Goal: Information Seeking & Learning: Compare options

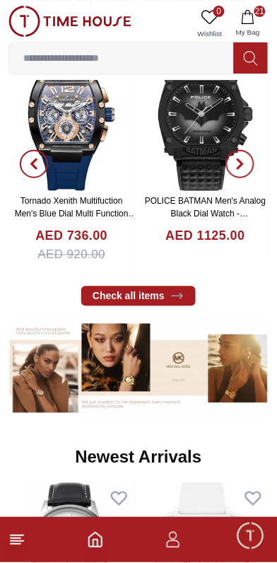
scroll to position [349, 0]
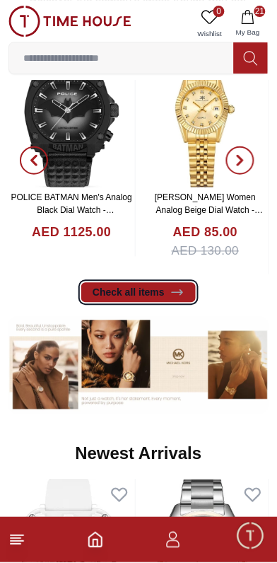
click at [161, 292] on link "Check all items" at bounding box center [138, 293] width 115 height 20
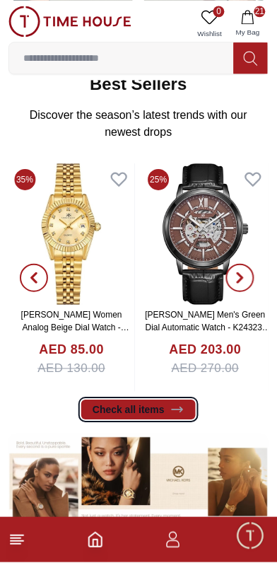
scroll to position [228, 0]
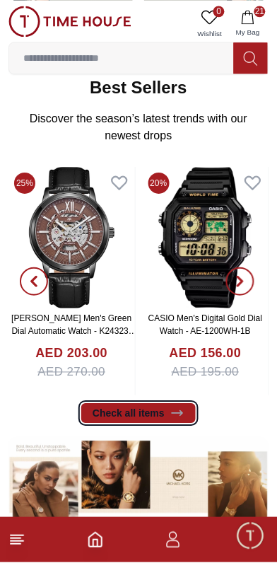
click at [148, 410] on link "Check all items" at bounding box center [138, 414] width 115 height 20
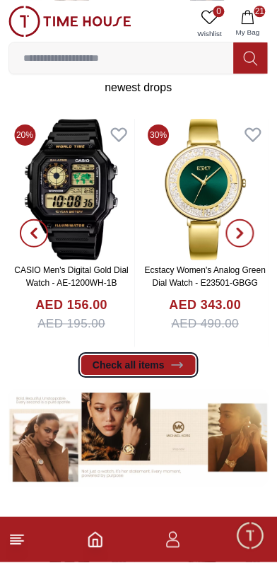
scroll to position [290, 0]
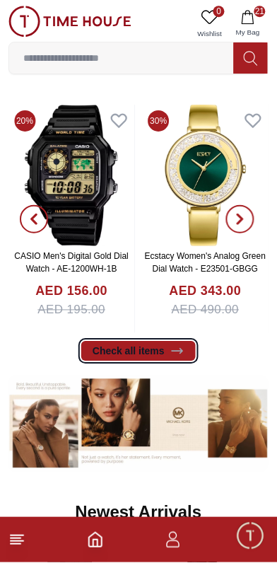
click at [149, 358] on link "Check all items" at bounding box center [138, 352] width 115 height 20
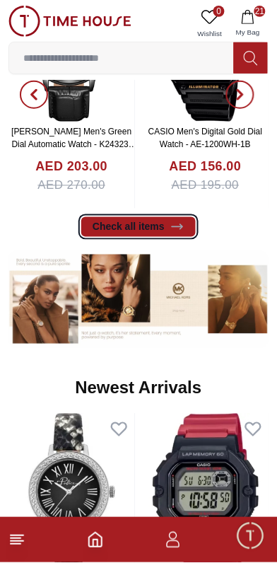
scroll to position [0, 0]
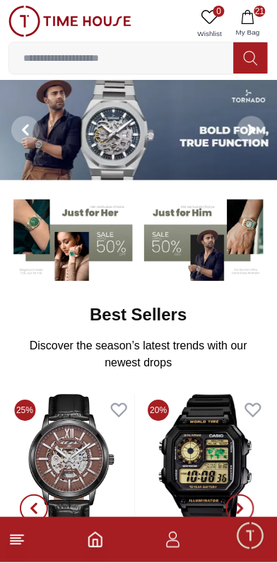
click at [105, 52] on input at bounding box center [121, 58] width 225 height 28
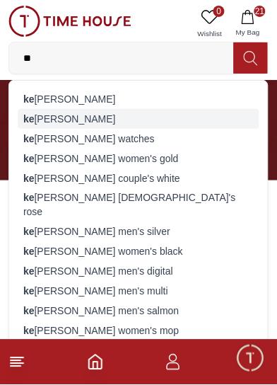
type input "**"
click at [86, 115] on div "ke [PERSON_NAME]" at bounding box center [139, 119] width 242 height 20
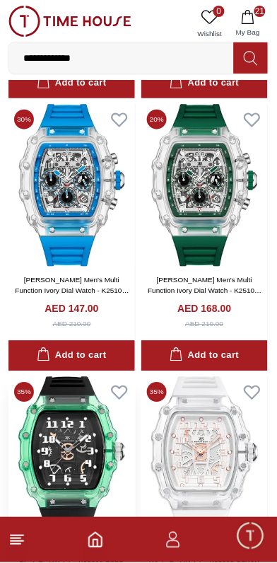
scroll to position [3049, 0]
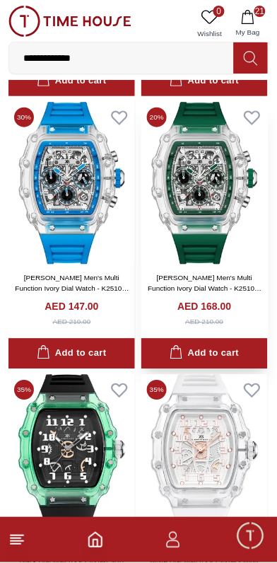
click at [216, 197] on img at bounding box center [205, 183] width 127 height 163
click at [208, 209] on img at bounding box center [205, 183] width 127 height 163
click at [198, 214] on img at bounding box center [205, 183] width 127 height 163
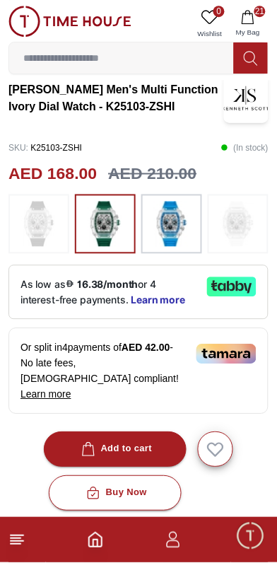
scroll to position [302, 0]
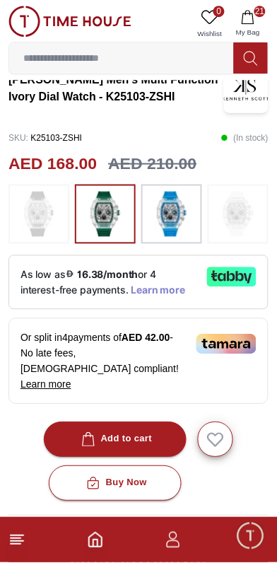
click at [157, 289] on span "Learn more" at bounding box center [159, 290] width 54 height 11
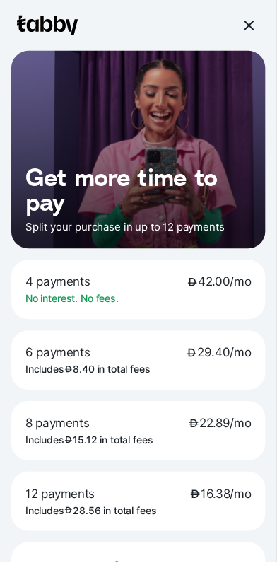
click at [221, 290] on div "4 payments 42.00/mo No interest. No fees." at bounding box center [138, 289] width 255 height 59
click at [100, 287] on p "4 payments 42.00/mo" at bounding box center [138, 283] width 226 height 16
click at [248, 24] on div at bounding box center [249, 25] width 16 height 16
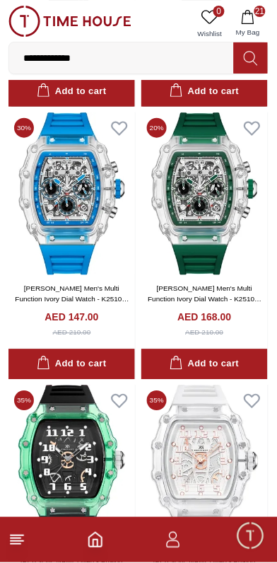
scroll to position [3037, 0]
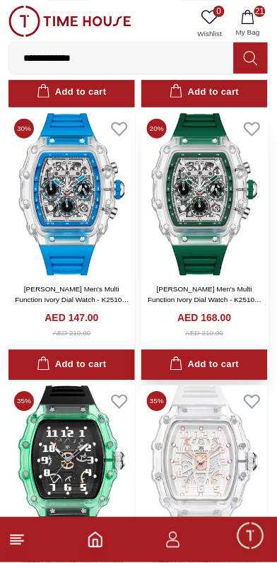
click at [198, 374] on div "Add to cart" at bounding box center [204, 365] width 69 height 16
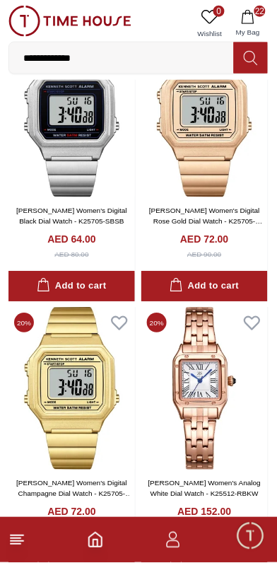
scroll to position [0, 0]
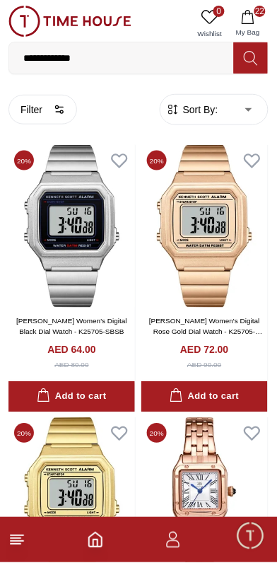
click at [246, 19] on icon "button" at bounding box center [248, 17] width 14 height 14
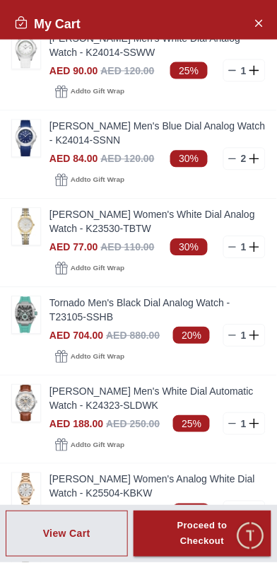
scroll to position [103, 0]
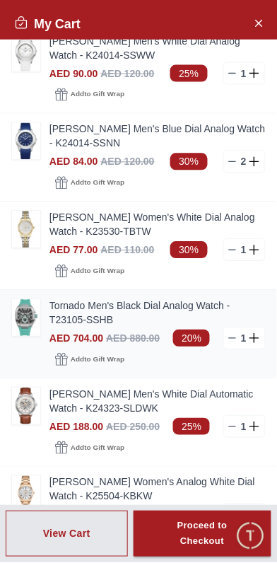
click at [118, 316] on link "Tornado Men's Black Dial Analog Watch - T23105-SSHB" at bounding box center [158, 313] width 217 height 28
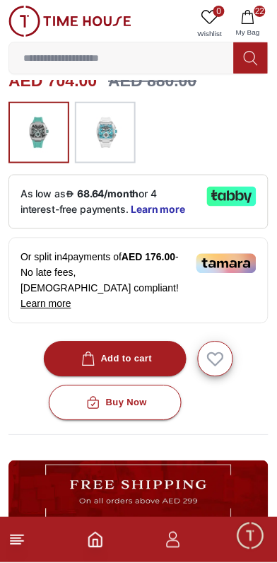
scroll to position [385, 0]
click at [257, 201] on icon at bounding box center [232, 197] width 50 height 20
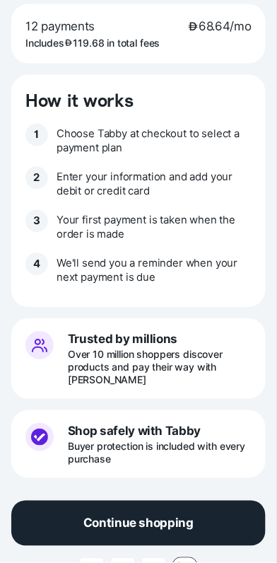
scroll to position [490, 0]
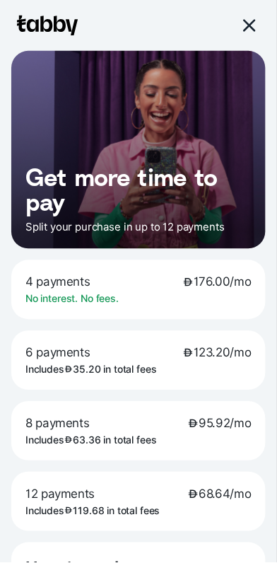
click at [251, 30] on div at bounding box center [249, 25] width 16 height 16
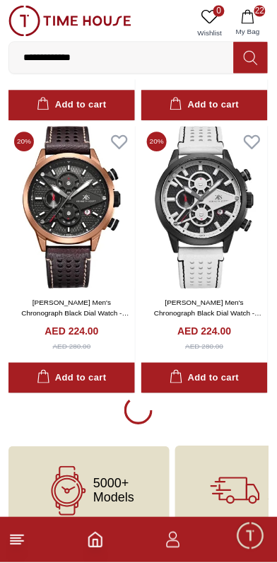
scroll to position [2512, 0]
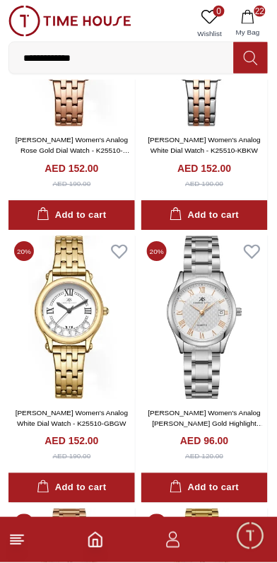
scroll to position [1246, 0]
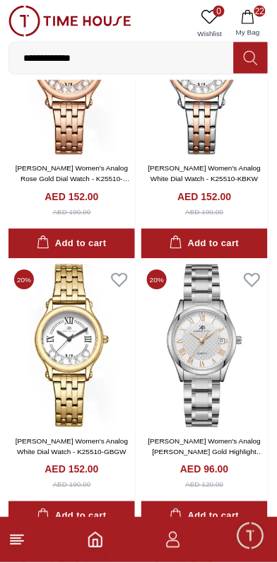
click at [122, 58] on input "**********" at bounding box center [121, 58] width 225 height 28
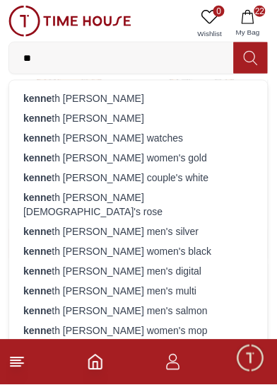
type input "*"
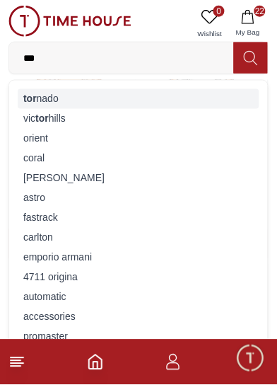
type input "***"
click at [91, 98] on div "tor nado" at bounding box center [139, 99] width 242 height 20
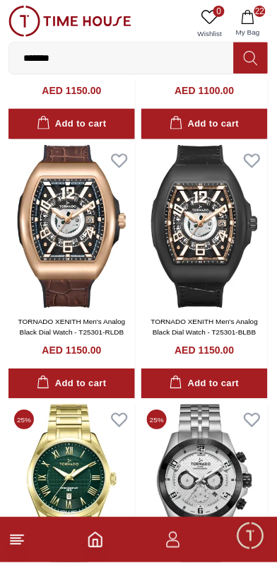
scroll to position [780, 0]
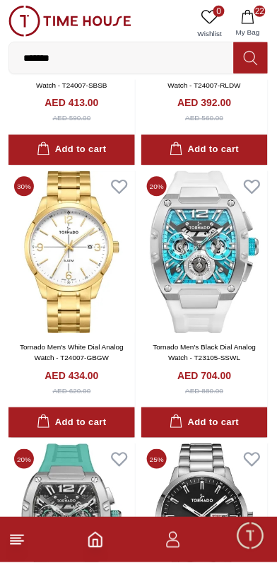
scroll to position [4303, 0]
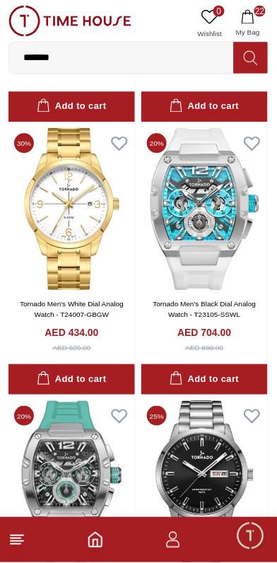
scroll to position [4335, 0]
click at [212, 215] on img at bounding box center [205, 209] width 127 height 163
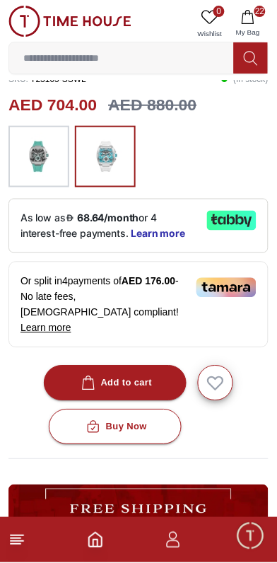
scroll to position [361, 0]
click at [226, 287] on img at bounding box center [227, 288] width 60 height 20
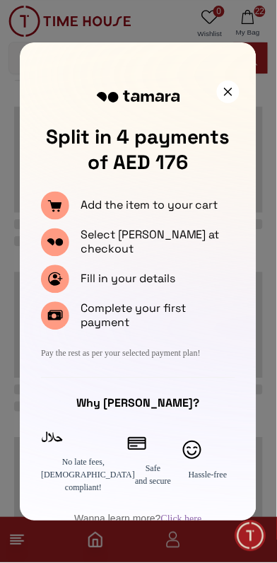
scroll to position [2379, 0]
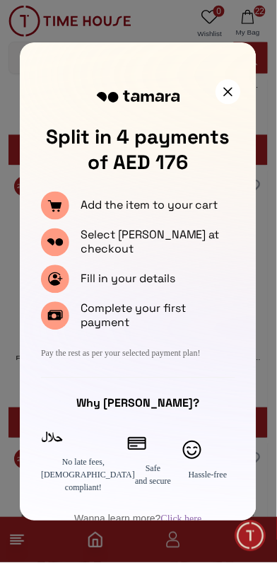
click at [235, 93] on div at bounding box center [228, 91] width 25 height 25
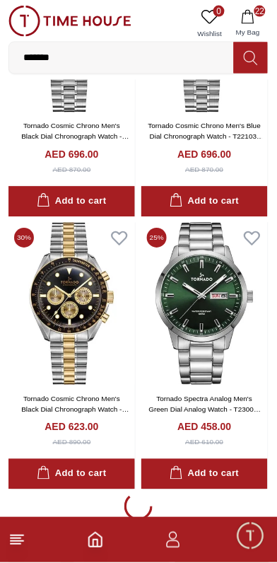
scroll to position [7933, 0]
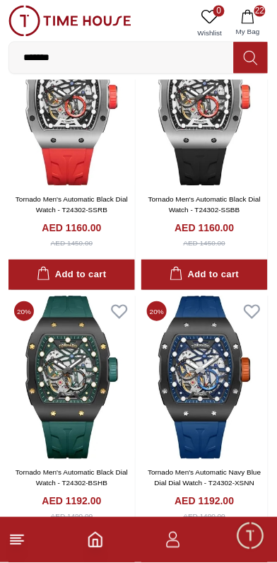
scroll to position [9362, 0]
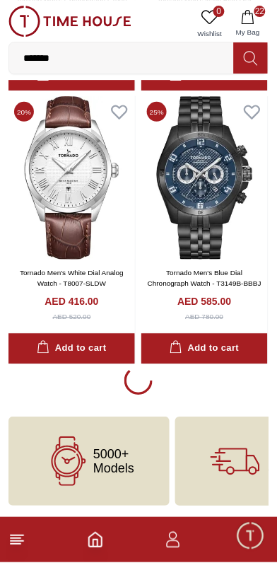
scroll to position [10672, 0]
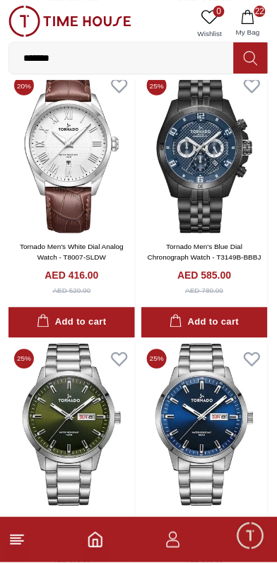
scroll to position [10677, 0]
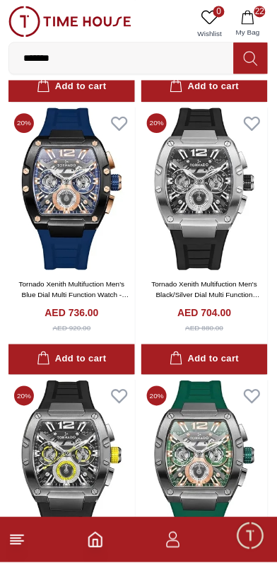
scroll to position [12824, 0]
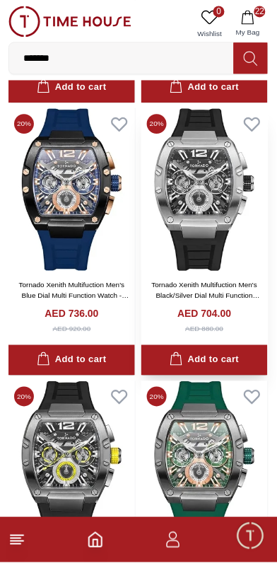
click at [208, 218] on img at bounding box center [205, 189] width 127 height 163
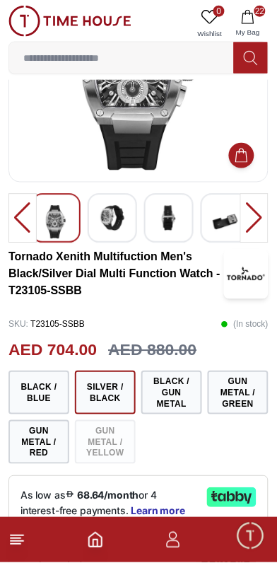
scroll to position [117, 0]
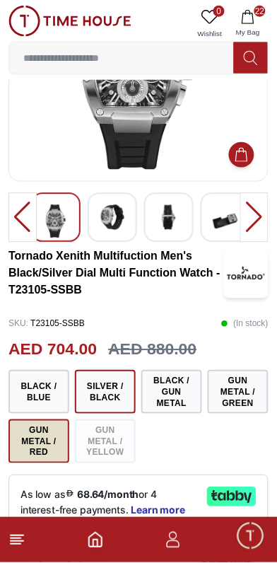
click at [33, 439] on button "Gun Metal / Red" at bounding box center [38, 442] width 61 height 44
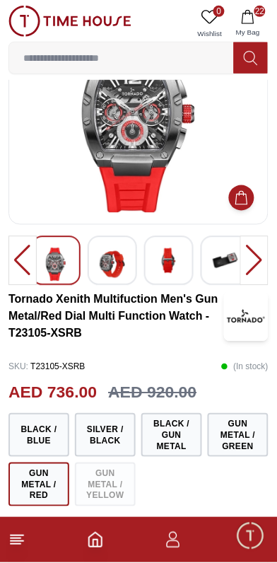
scroll to position [73, 0]
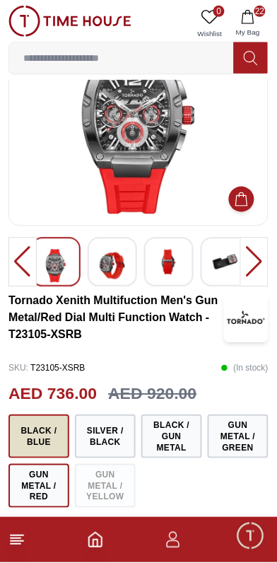
click at [33, 435] on button "Black / Blue" at bounding box center [38, 437] width 61 height 44
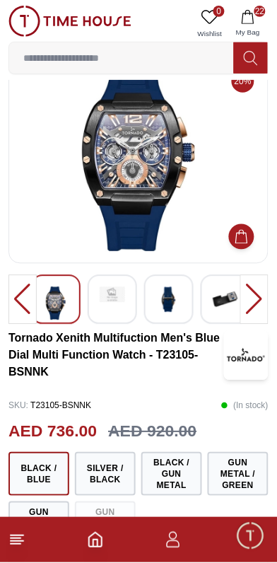
scroll to position [37, 0]
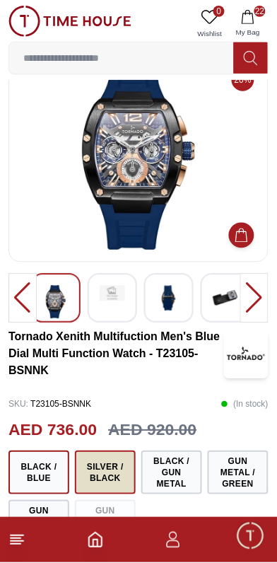
click at [96, 471] on button "Silver / Black" at bounding box center [105, 473] width 61 height 44
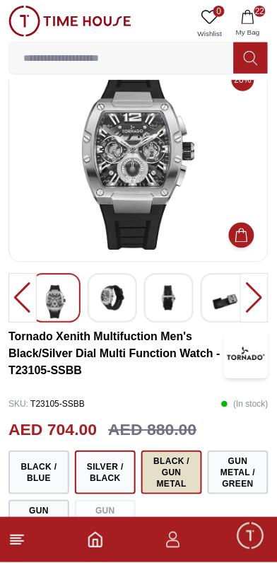
click at [174, 474] on button "Black / Gun Metal" at bounding box center [172, 473] width 61 height 44
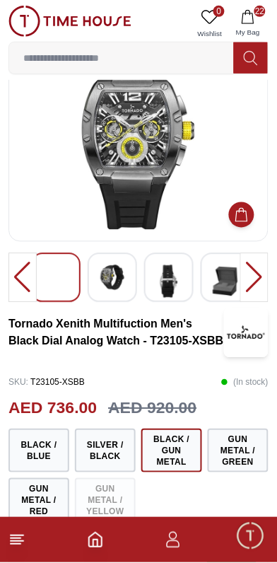
scroll to position [59, 0]
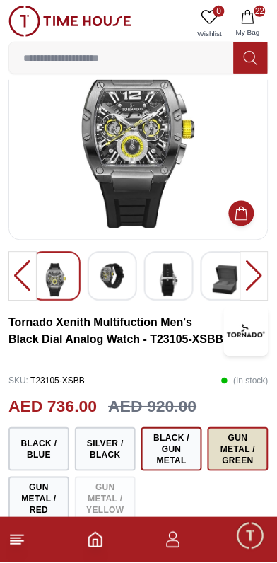
click at [246, 455] on button "Gun Metal / Green" at bounding box center [238, 450] width 61 height 44
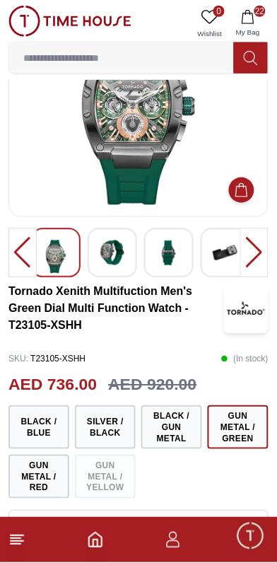
scroll to position [93, 0]
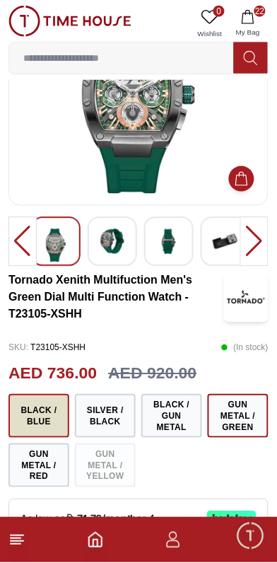
click at [25, 415] on button "Black / Blue" at bounding box center [38, 417] width 61 height 44
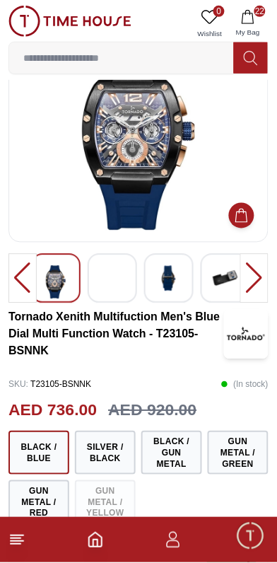
scroll to position [99, 0]
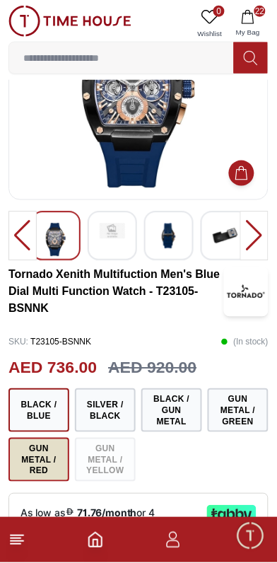
click at [29, 465] on button "Gun Metal / Red" at bounding box center [38, 461] width 61 height 44
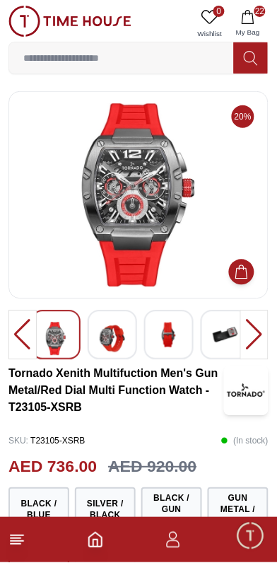
click at [149, 188] on img at bounding box center [139, 195] width 236 height 184
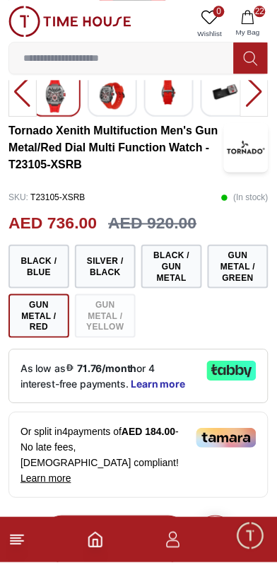
scroll to position [245, 0]
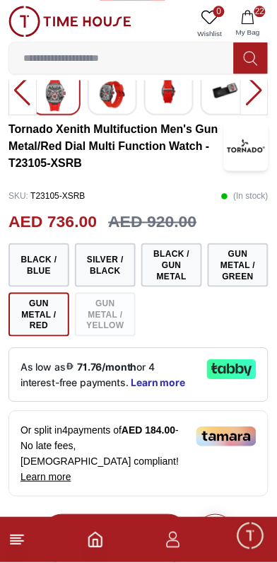
click at [236, 369] on icon at bounding box center [232, 370] width 50 height 20
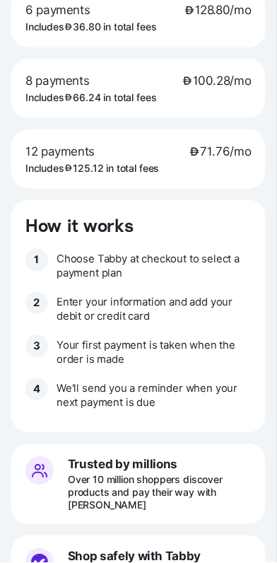
scroll to position [343, 0]
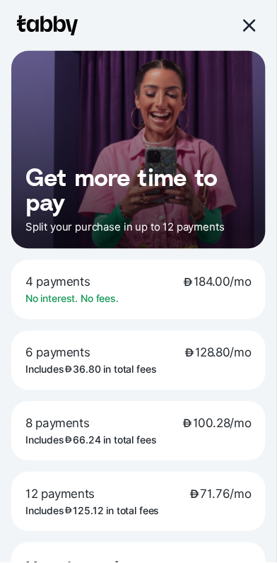
click at [249, 29] on div at bounding box center [249, 25] width 16 height 16
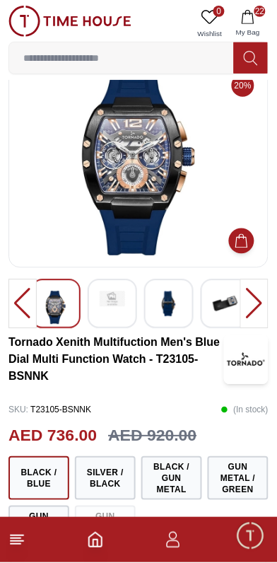
scroll to position [31, 0]
click at [140, 162] on img at bounding box center [139, 164] width 236 height 184
click at [137, 163] on img at bounding box center [139, 164] width 236 height 184
click at [144, 162] on img at bounding box center [139, 164] width 236 height 184
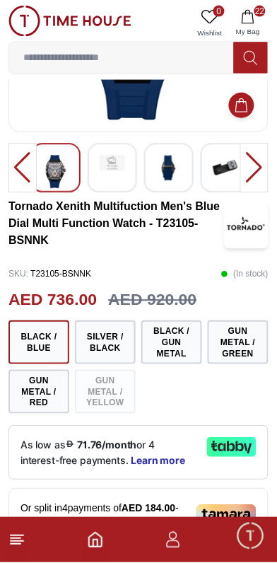
scroll to position [168, 0]
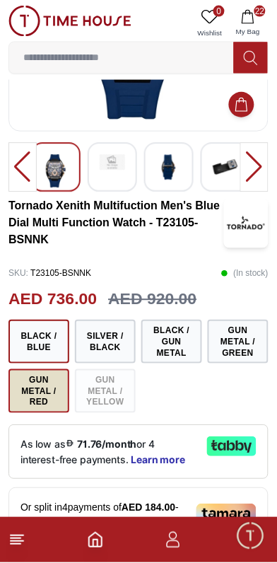
click at [52, 391] on button "Gun Metal / Red" at bounding box center [38, 392] width 61 height 44
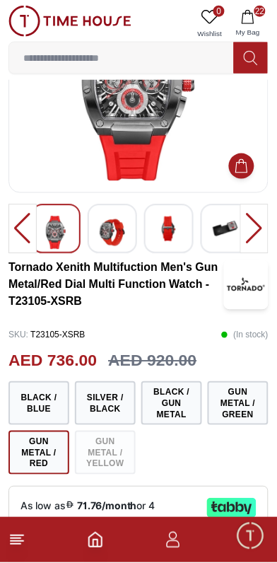
scroll to position [86, 0]
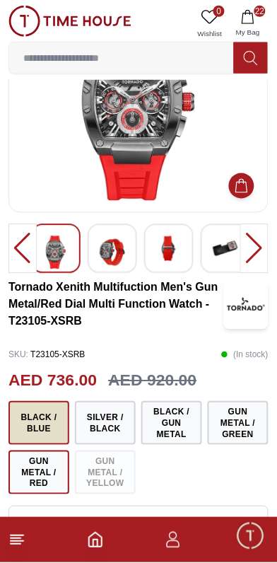
click at [37, 420] on button "Black / Blue" at bounding box center [38, 424] width 61 height 44
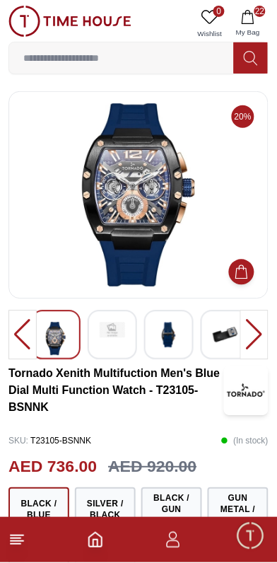
click at [142, 197] on img at bounding box center [139, 195] width 236 height 184
click at [151, 190] on img at bounding box center [139, 195] width 236 height 184
click at [154, 189] on img at bounding box center [139, 195] width 236 height 184
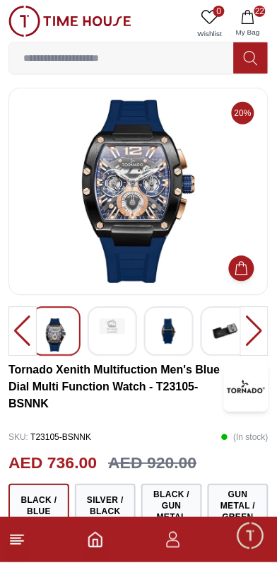
scroll to position [4, 0]
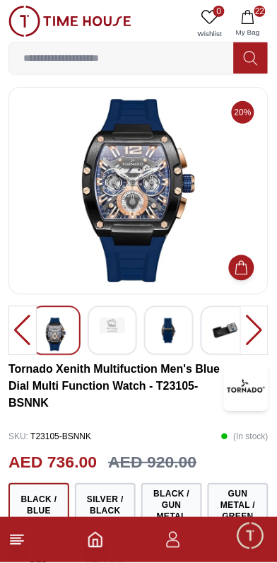
click at [144, 174] on img at bounding box center [139, 191] width 236 height 184
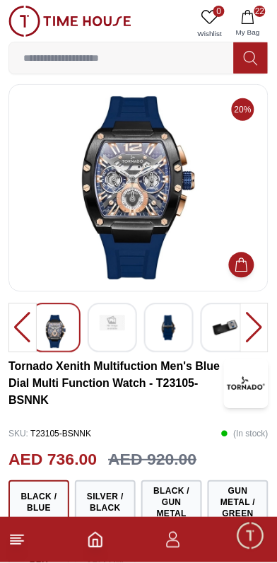
scroll to position [0, 0]
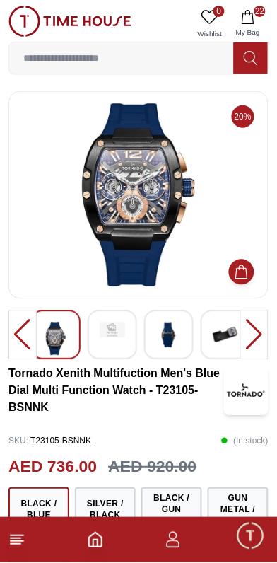
click at [152, 178] on img at bounding box center [139, 195] width 236 height 184
click at [144, 185] on img at bounding box center [139, 195] width 236 height 184
click at [167, 194] on img at bounding box center [139, 195] width 236 height 184
click at [162, 204] on img at bounding box center [139, 195] width 236 height 184
click at [262, 346] on div at bounding box center [255, 336] width 28 height 50
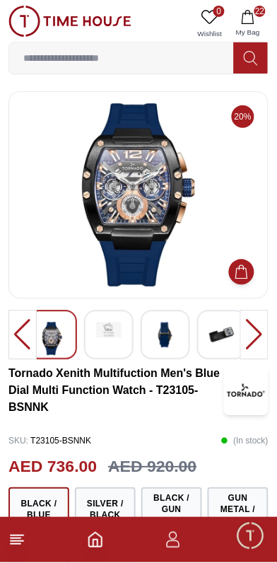
click at [253, 346] on div at bounding box center [255, 336] width 28 height 50
click at [181, 343] on div at bounding box center [166, 336] width 50 height 50
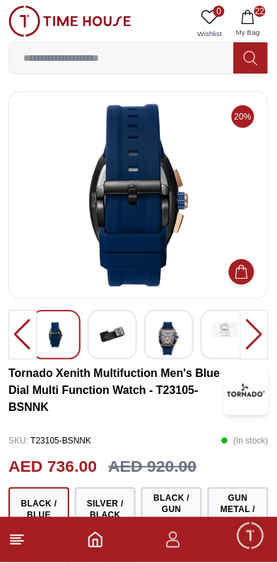
click at [251, 336] on div at bounding box center [255, 336] width 28 height 50
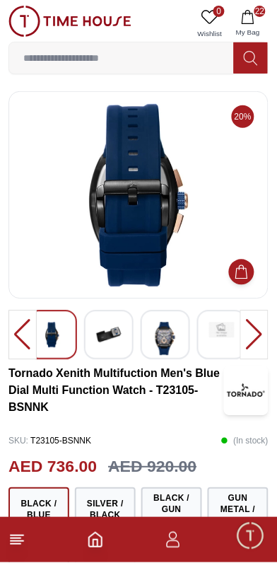
click at [54, 338] on img at bounding box center [52, 335] width 25 height 25
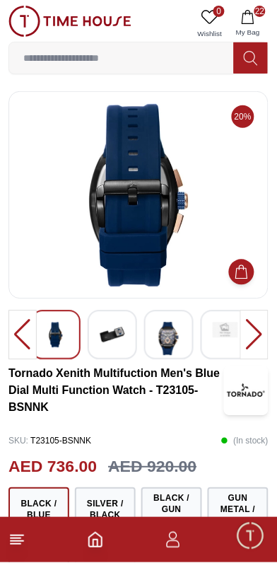
click at [32, 341] on div at bounding box center [22, 336] width 28 height 50
